Goal: Find specific page/section: Find specific page/section

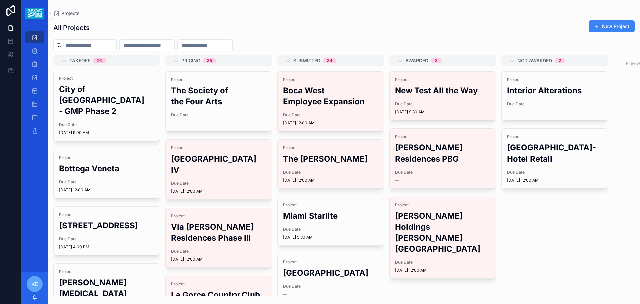
scroll to position [67, 0]
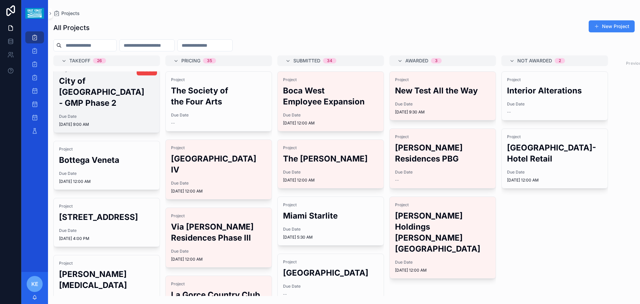
click at [89, 119] on span "Due Date" at bounding box center [106, 116] width 95 height 5
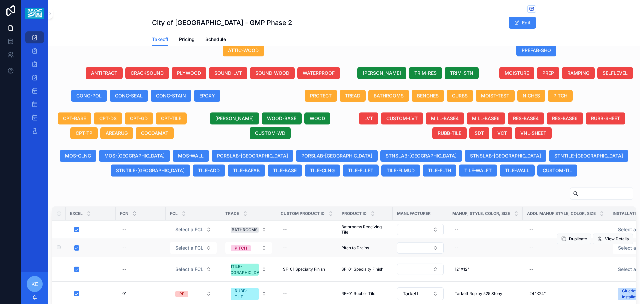
scroll to position [308, 0]
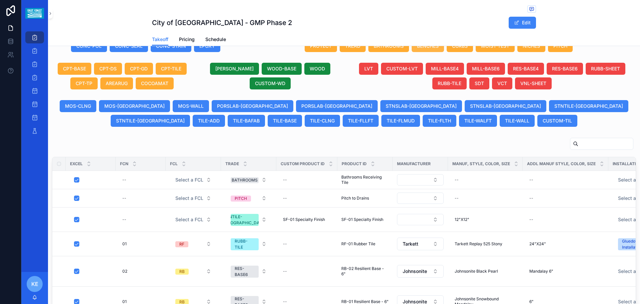
click at [436, 52] on button "BENCHES" at bounding box center [428, 46] width 32 height 12
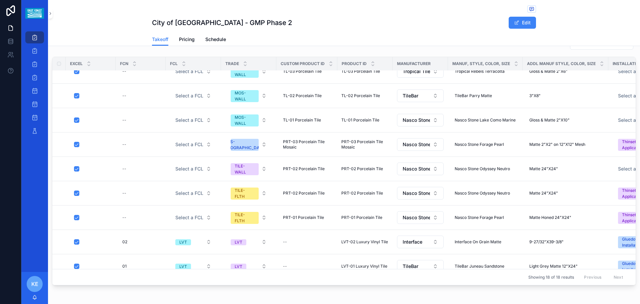
scroll to position [239, 0]
